Goal: Check status: Check status

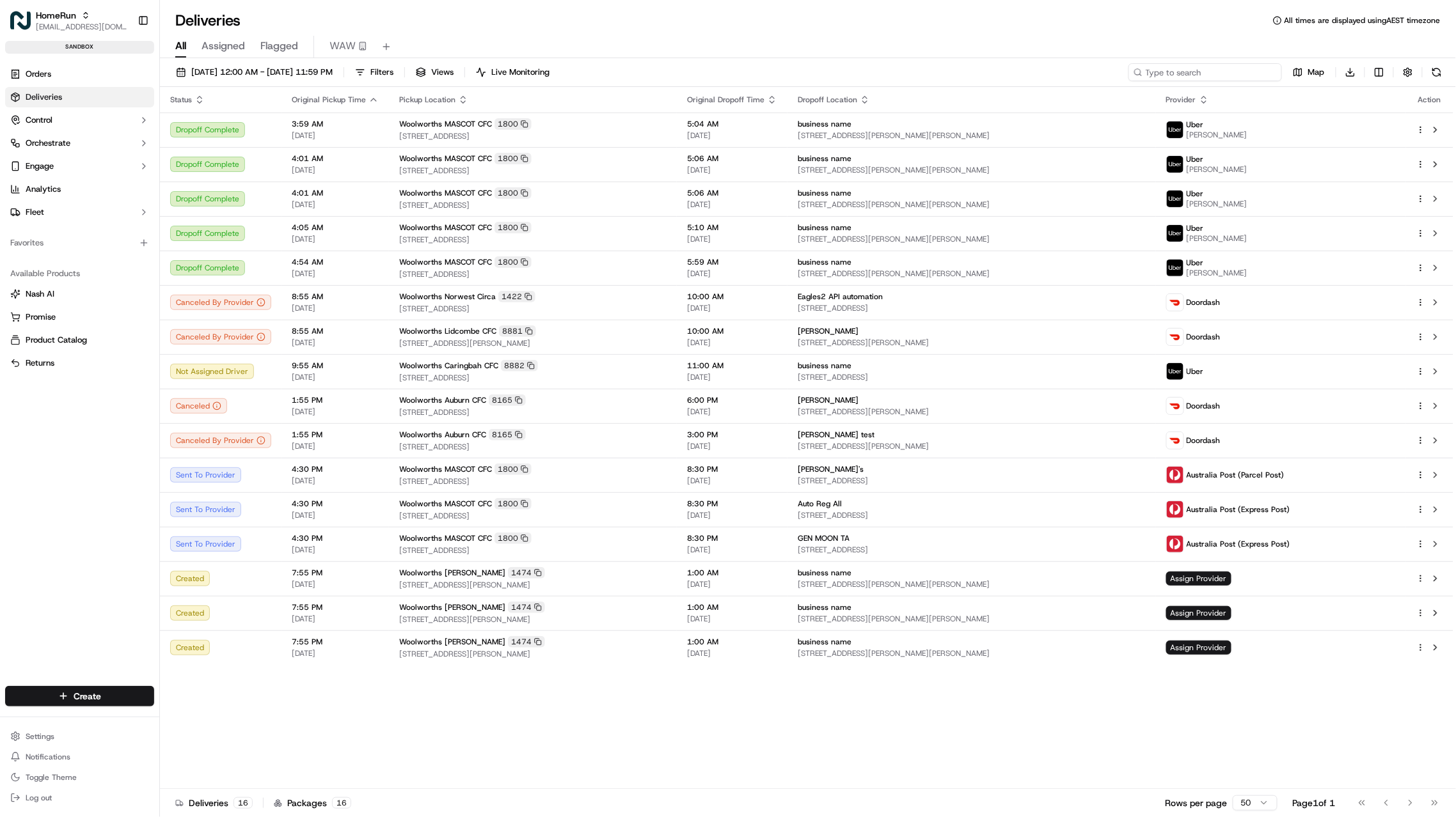
click at [1236, 79] on input at bounding box center [1205, 72] width 154 height 18
paste input "ExternalId: "175830294""
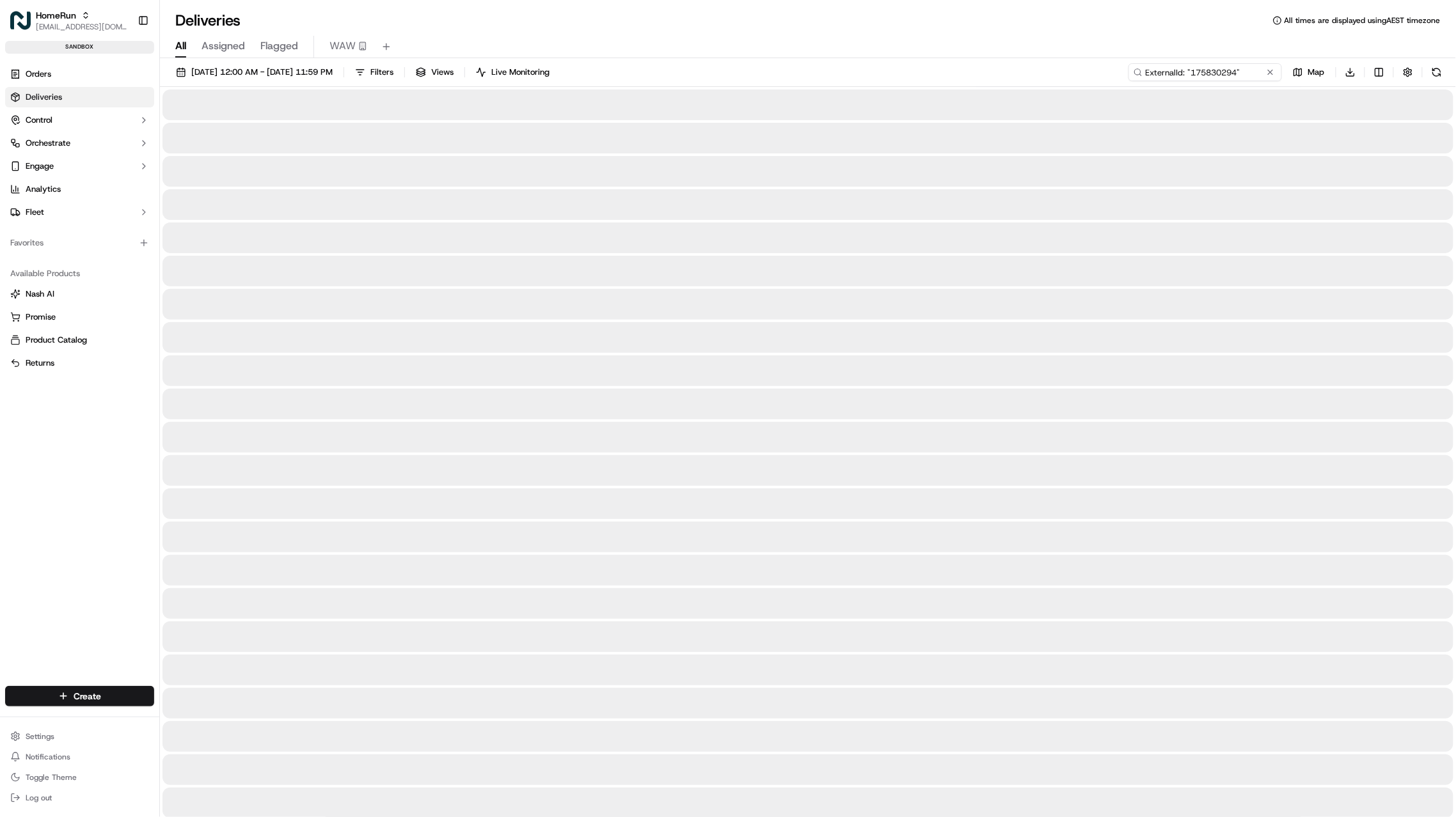
click at [1175, 71] on input "ExternalId: "175830294"" at bounding box center [1205, 72] width 154 height 18
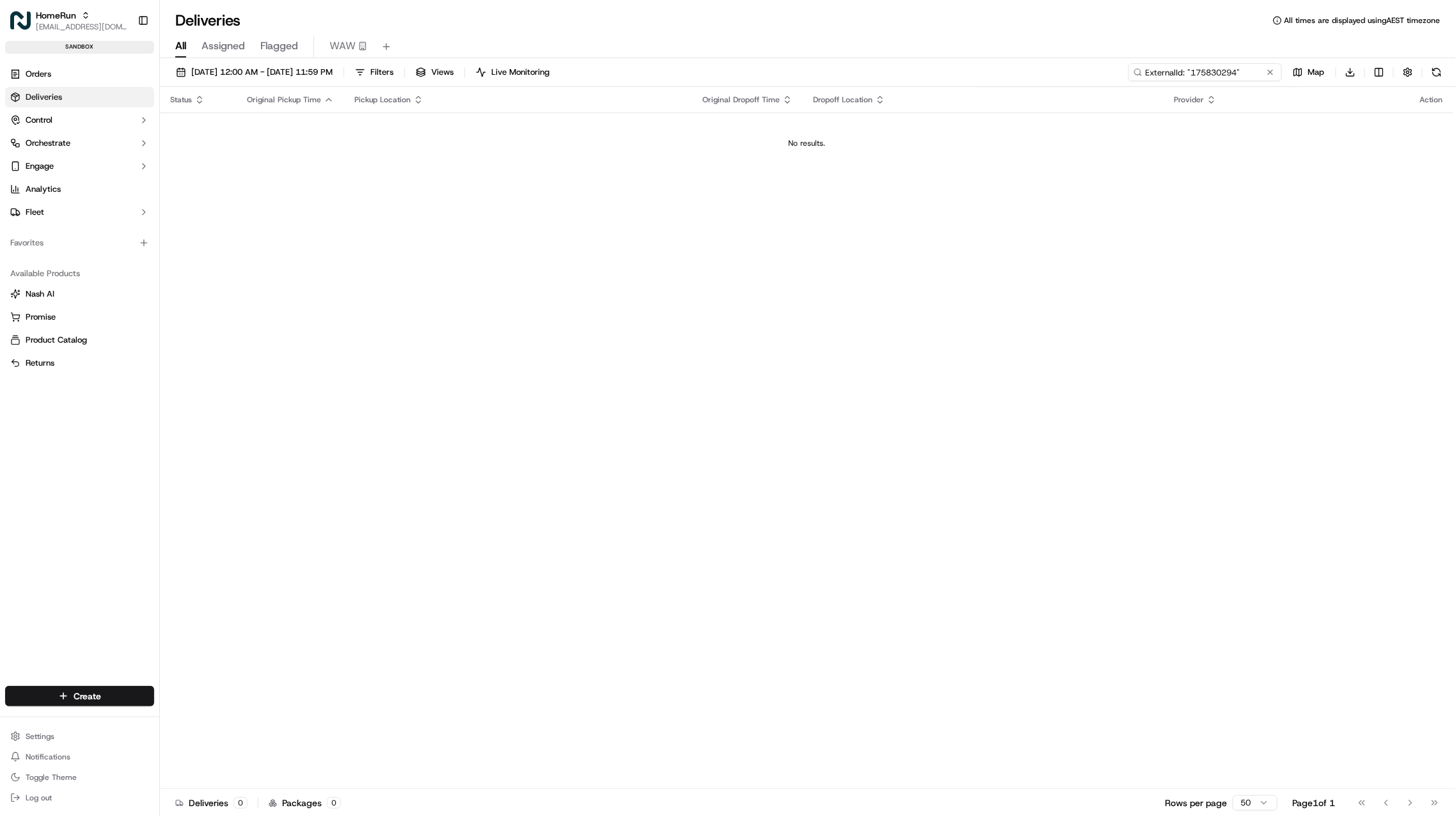
click at [1215, 71] on input "ExternalId: "175830294"" at bounding box center [1205, 72] width 154 height 18
click at [1220, 76] on input "ExternalId: """ at bounding box center [1205, 72] width 154 height 18
click at [1208, 72] on input "ExternalId: """ at bounding box center [1205, 72] width 154 height 18
paste input "175830294"
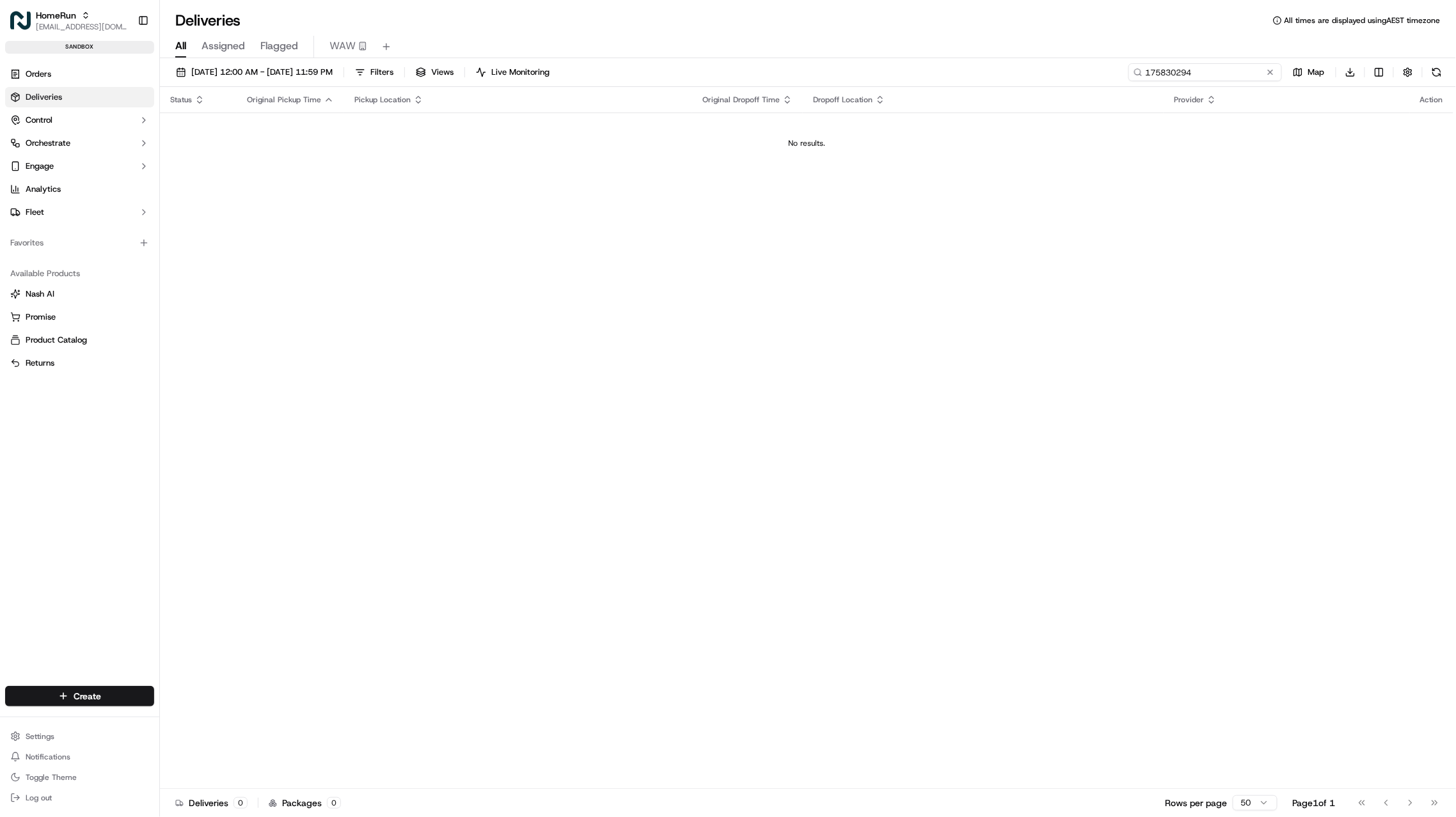
type input "175830294"
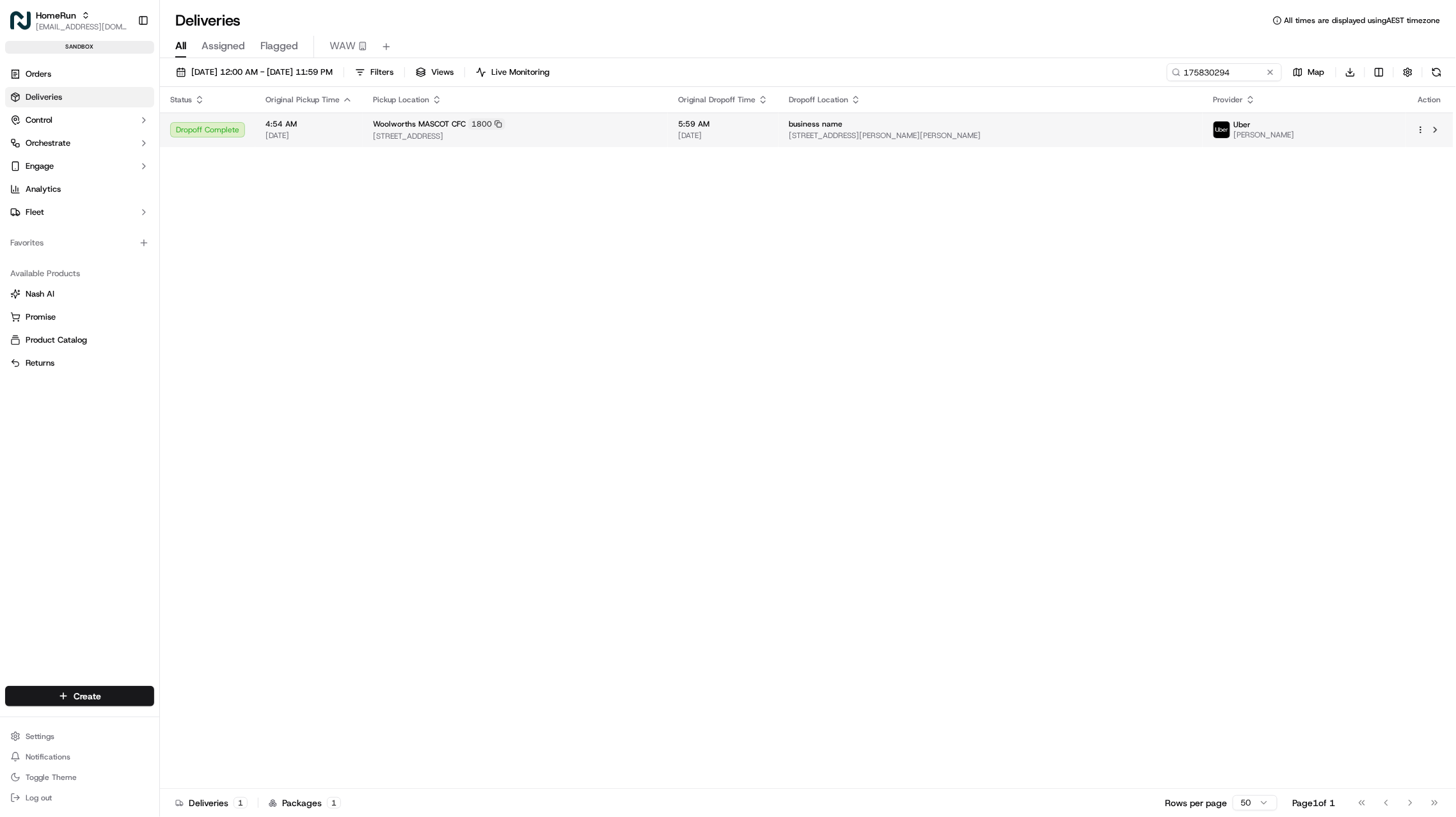
click at [414, 142] on td "Woolworths MASCOT CFC 1800 306 Coward St, Mascot, NSW 2020, AU" at bounding box center [515, 130] width 305 height 35
click at [376, 141] on span "[STREET_ADDRESS]" at bounding box center [516, 136] width 284 height 10
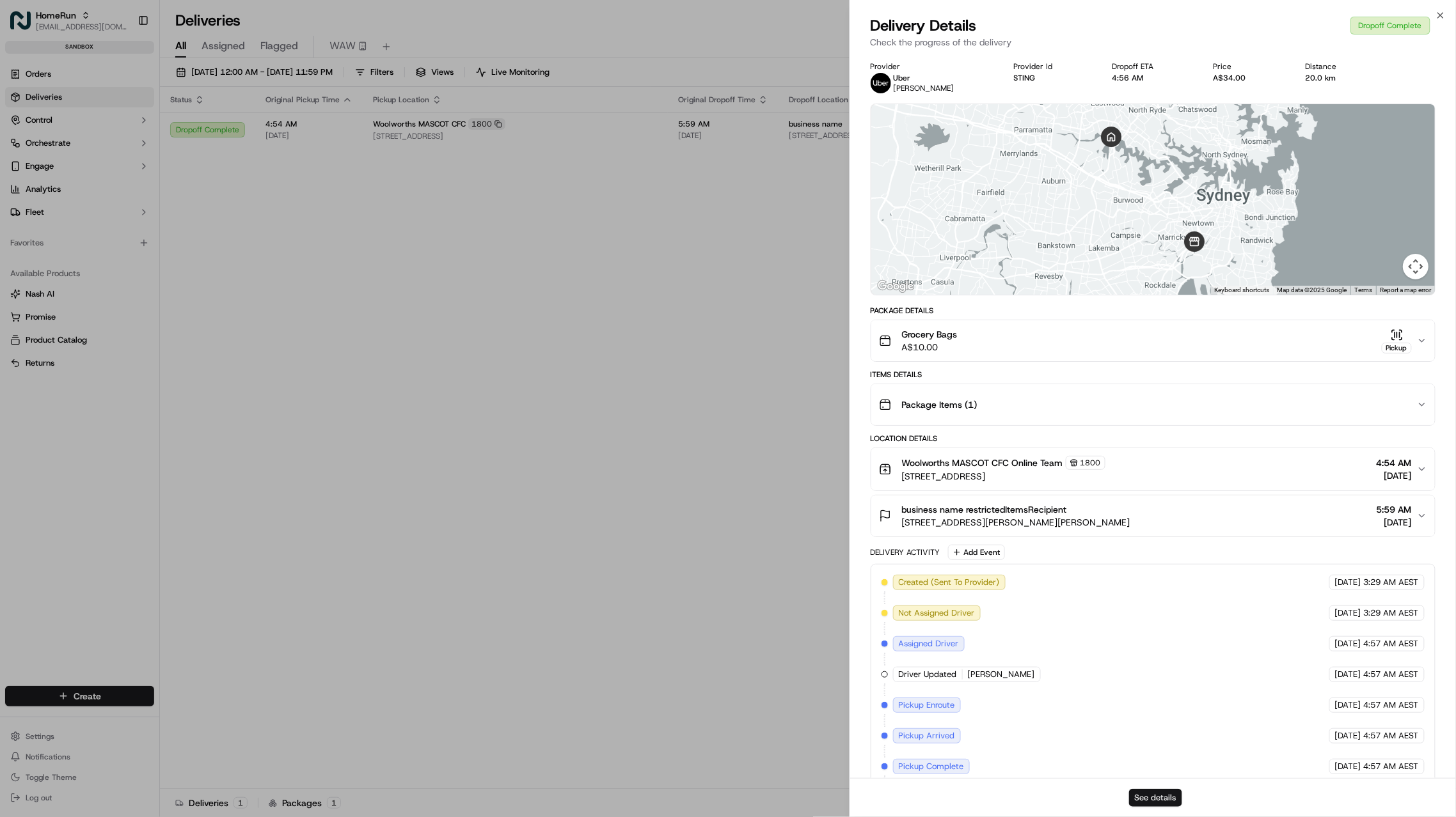
click at [1162, 806] on button "See details" at bounding box center [1156, 799] width 53 height 18
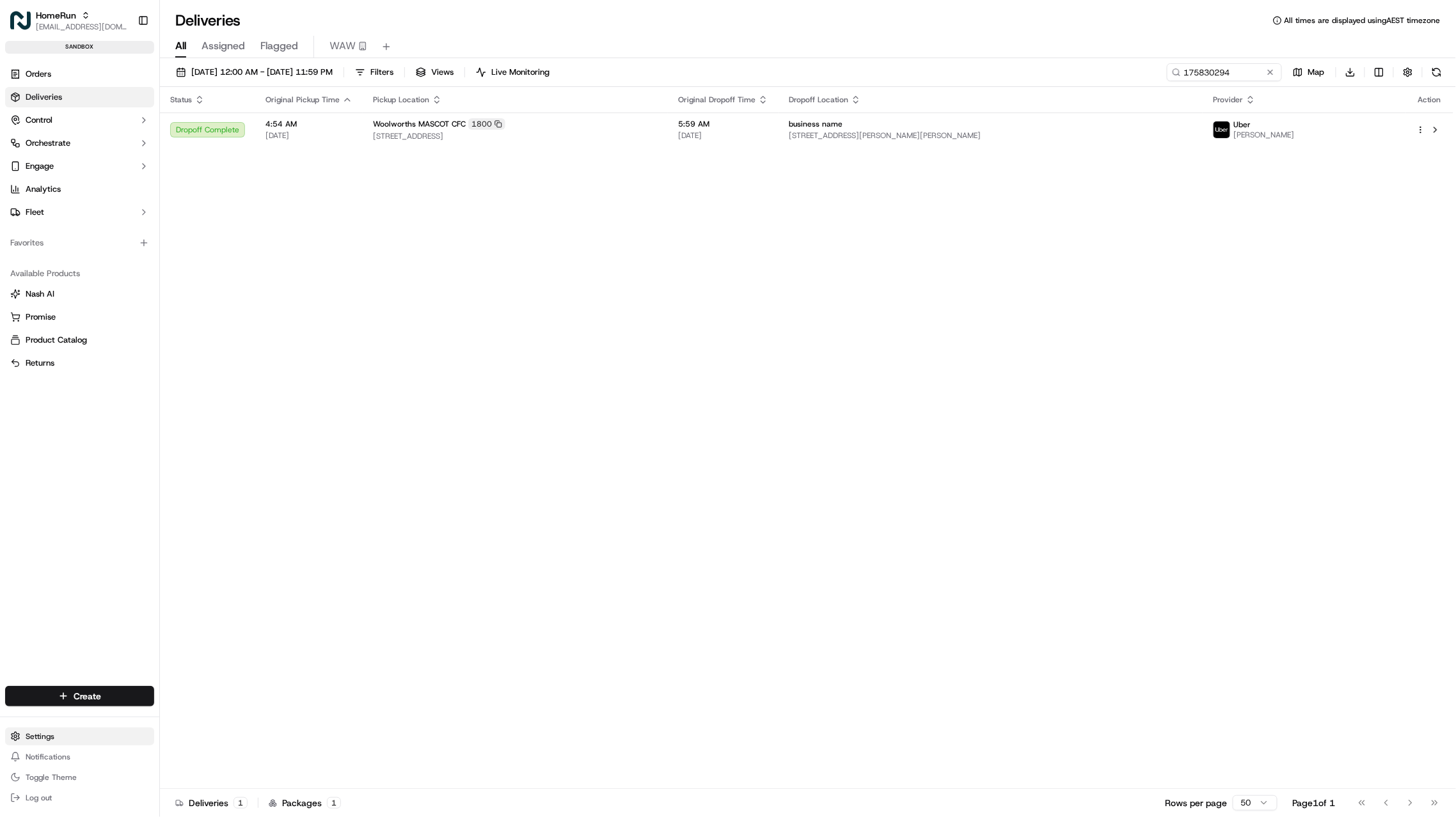
click at [62, 739] on html "HomeRun hleungkaiyuen2@woolworths.com.au Toggle Sidebar sandbox Orders Deliveri…" at bounding box center [728, 408] width 1456 height 817
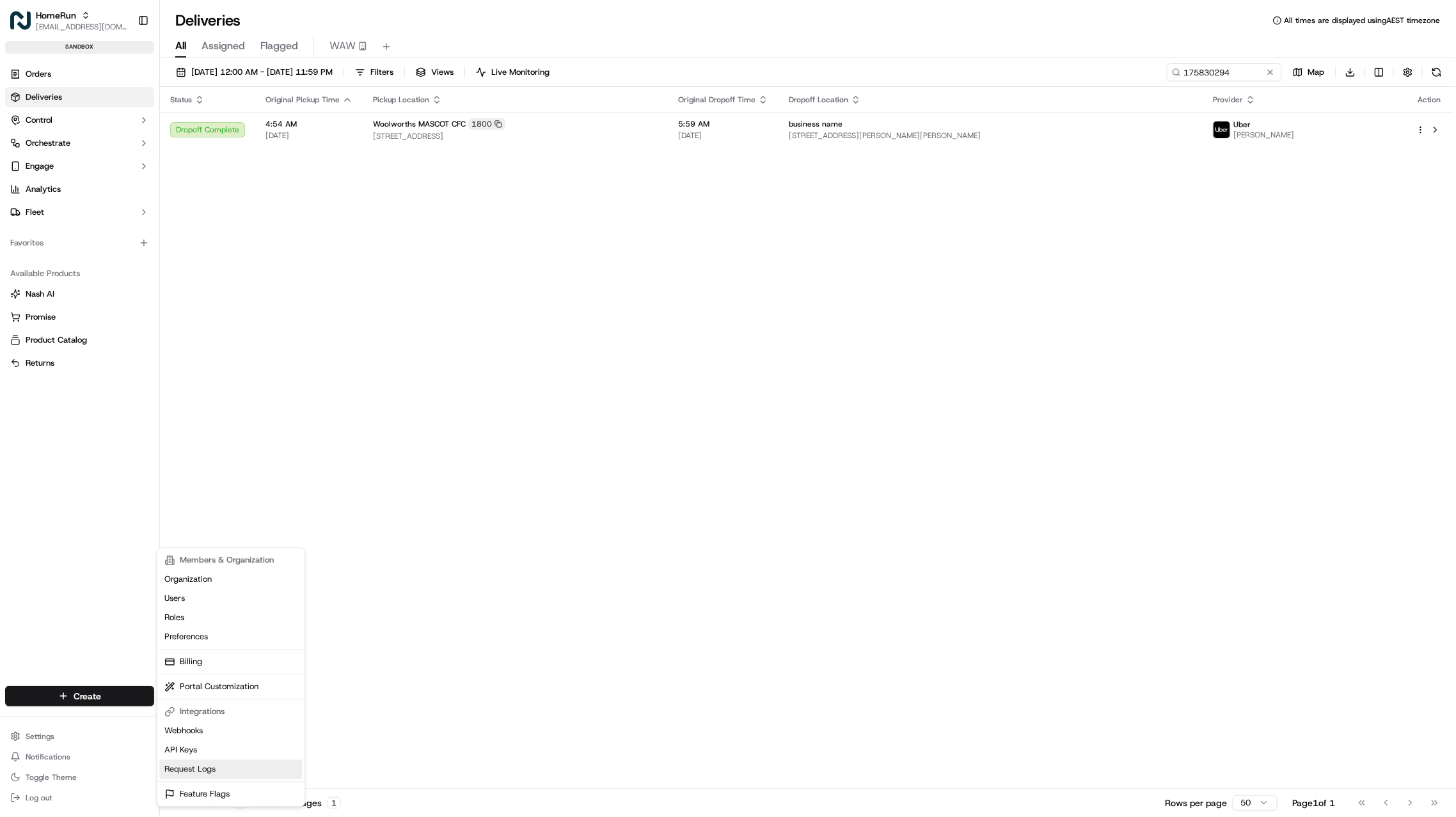
click at [203, 765] on link "Request Logs" at bounding box center [231, 770] width 143 height 19
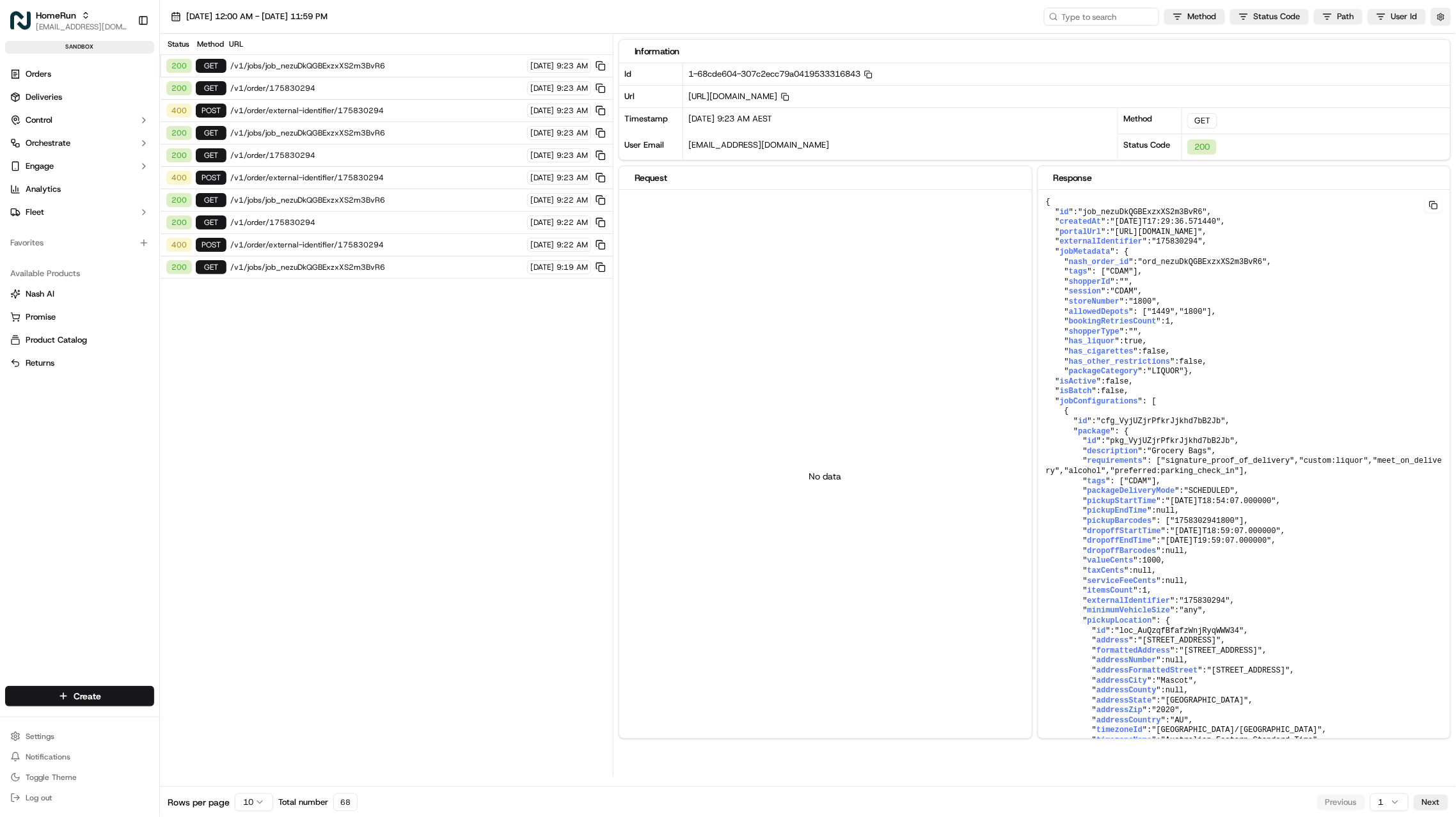
click at [248, 800] on html "HomeRun hleungkaiyuen2@woolworths.com.au Toggle Sidebar sandbox Orders Deliveri…" at bounding box center [728, 408] width 1456 height 817
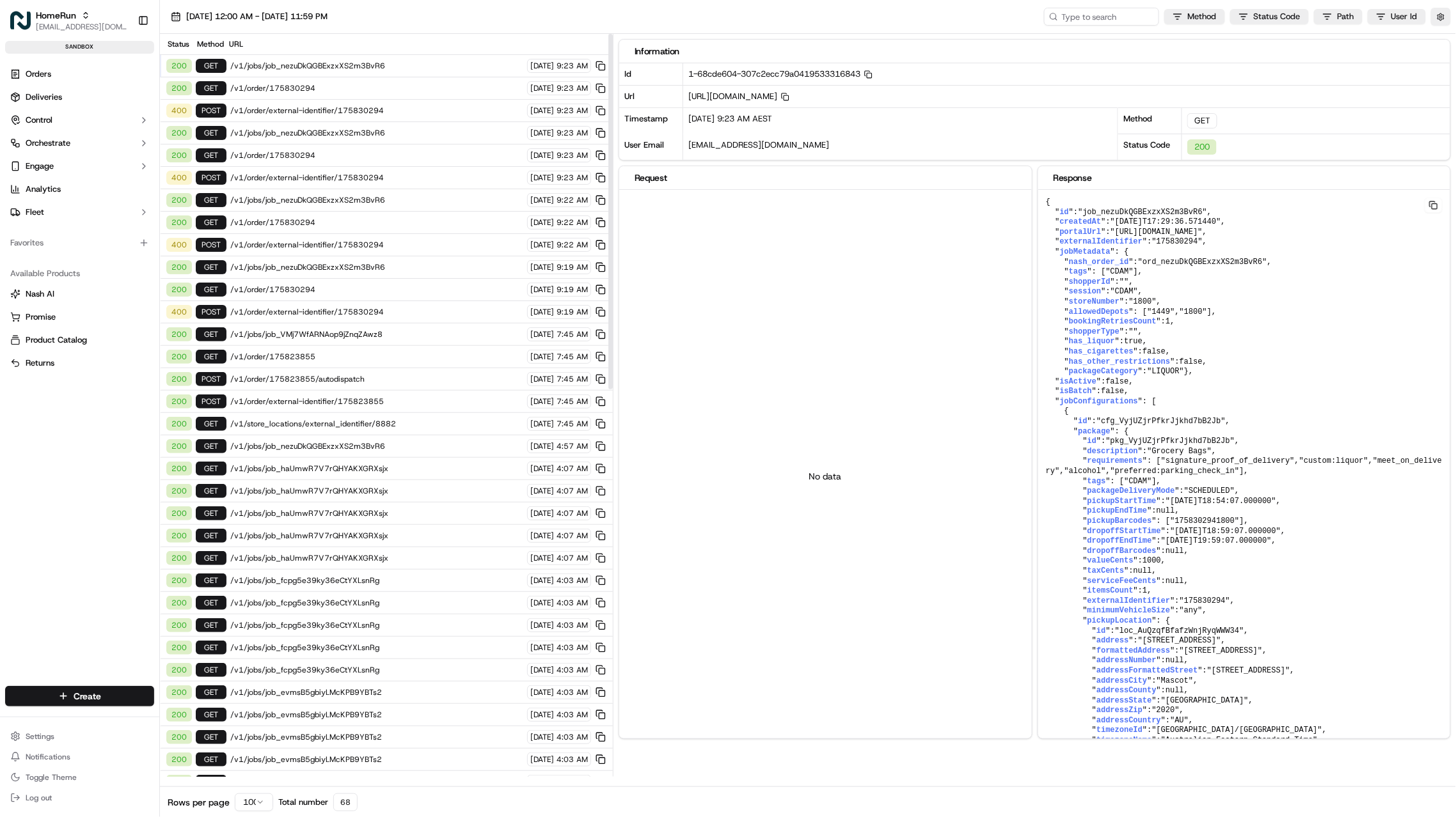
click at [372, 116] on span "/v1/order/external-identifier/175830294" at bounding box center [377, 111] width 293 height 10
